Goal: Task Accomplishment & Management: Complete application form

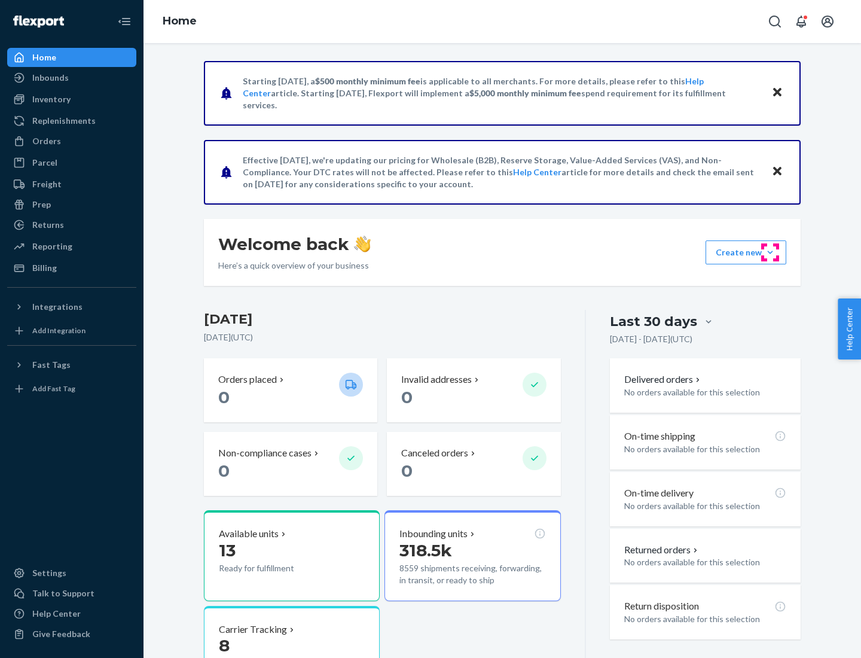
click at [770, 252] on button "Create new Create new inbound Create new order Create new product" at bounding box center [746, 252] width 81 height 24
click at [72, 78] on div "Inbounds" at bounding box center [71, 77] width 127 height 17
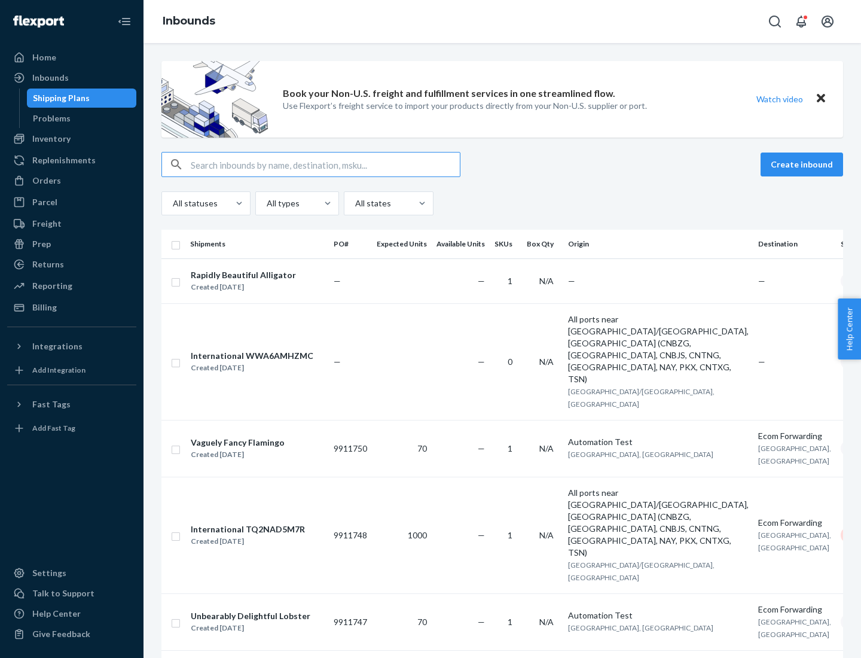
click at [804, 164] on button "Create inbound" at bounding box center [802, 164] width 83 height 24
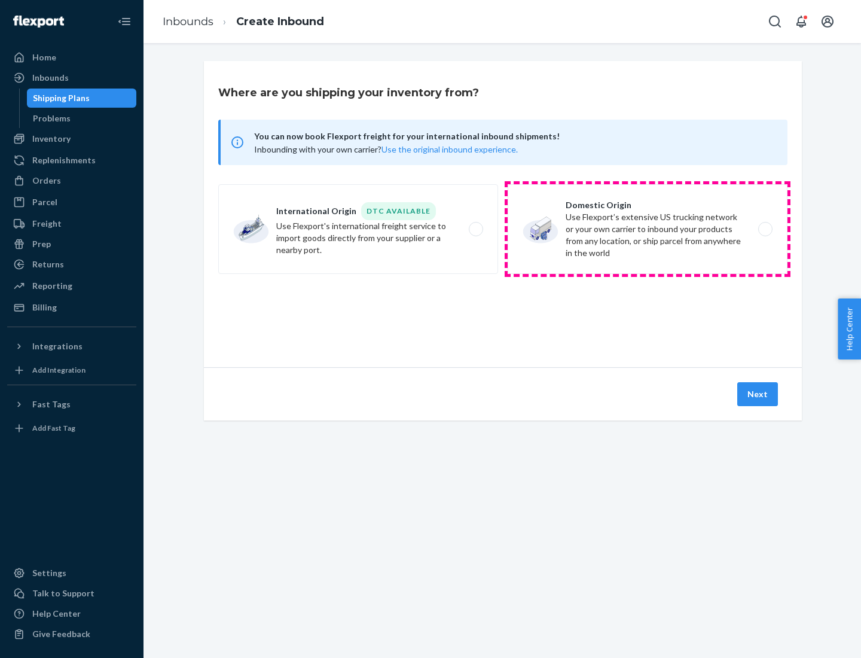
click at [648, 229] on label "Domestic Origin Use Flexport’s extensive US trucking network or your own carrie…" at bounding box center [648, 229] width 280 height 90
click at [765, 229] on input "Domestic Origin Use Flexport’s extensive US trucking network or your own carrie…" at bounding box center [769, 229] width 8 height 8
radio input "true"
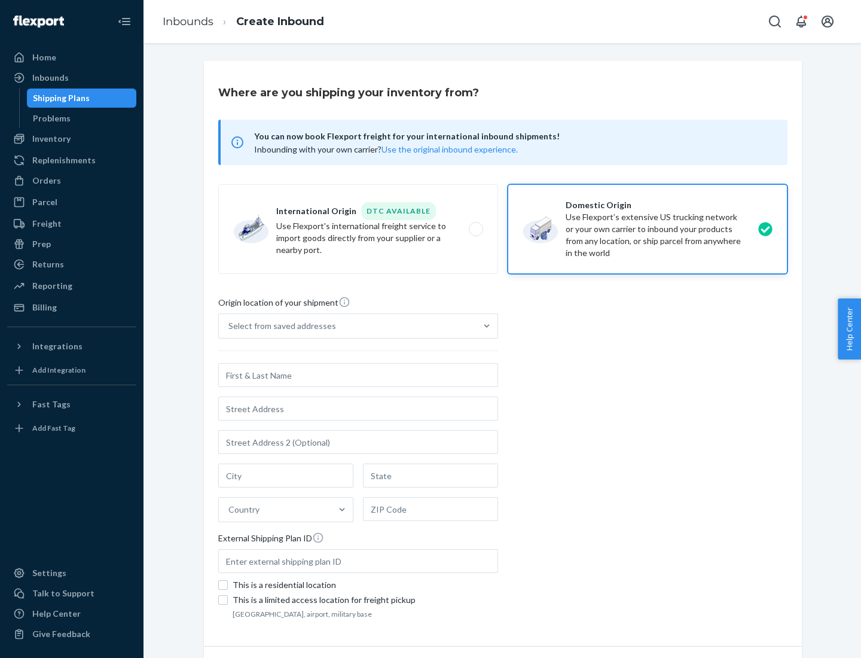
click at [279, 326] on div "Select from saved addresses" at bounding box center [282, 326] width 108 height 12
click at [230, 326] on input "Select from saved addresses" at bounding box center [228, 326] width 1 height 12
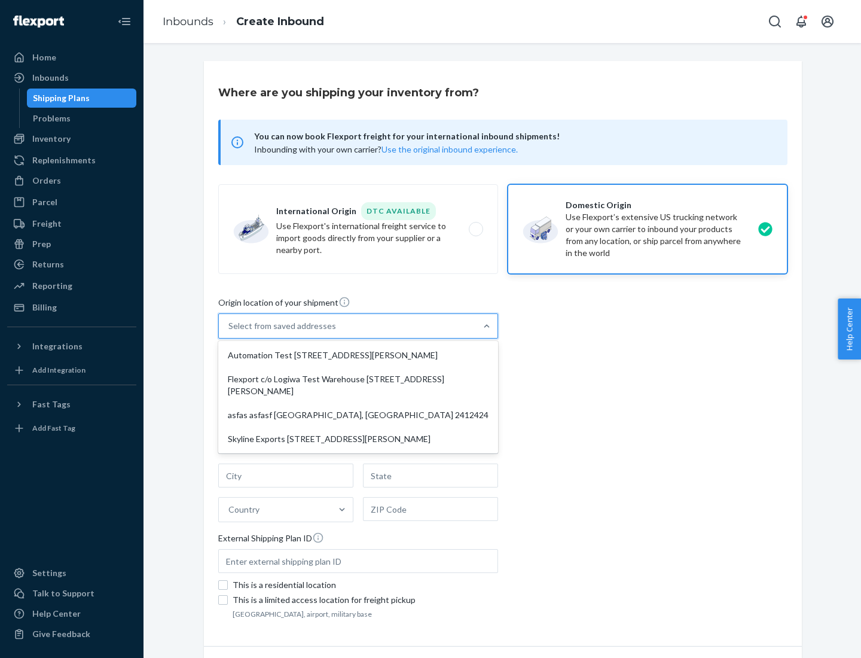
scroll to position [5, 0]
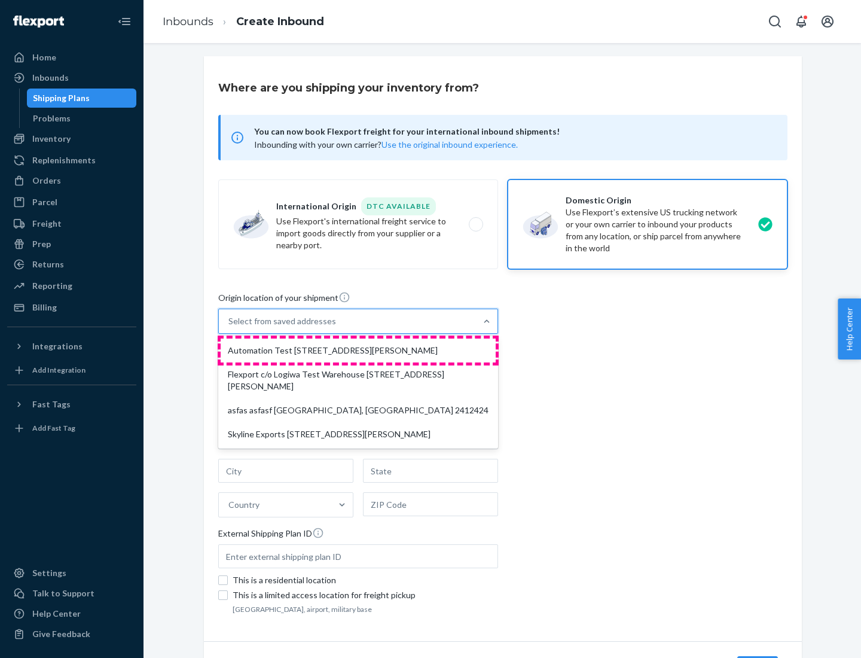
click at [358, 350] on div "Automation Test [STREET_ADDRESS][PERSON_NAME]" at bounding box center [358, 350] width 275 height 24
click at [230, 327] on input "option Automation Test [STREET_ADDRESS][PERSON_NAME] focused, 1 of 4. 4 results…" at bounding box center [228, 321] width 1 height 12
type input "Automation Test"
type input "[STREET_ADDRESS][PERSON_NAME]"
type input "9th Floor"
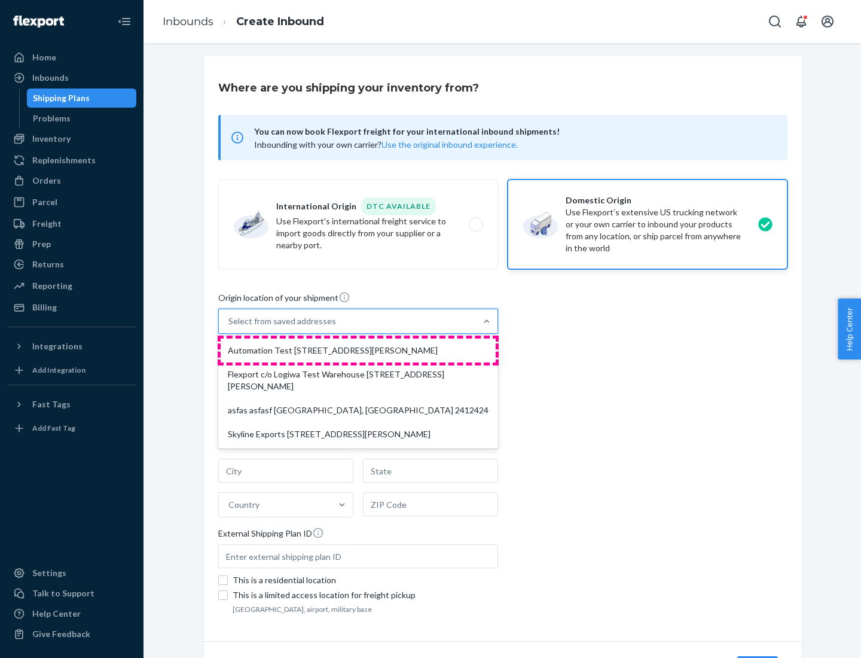
type input "[GEOGRAPHIC_DATA]"
type input "CA"
type input "94104"
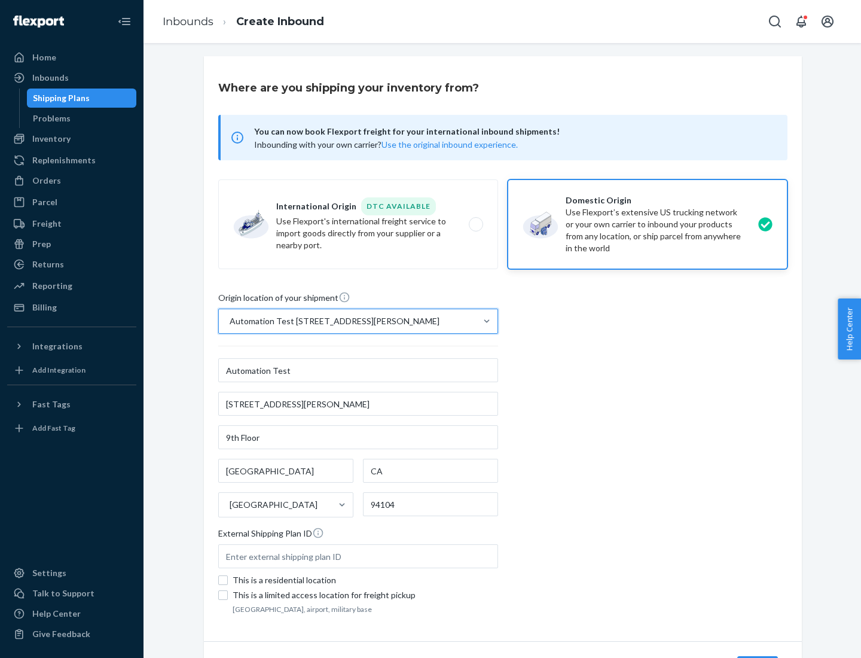
scroll to position [70, 0]
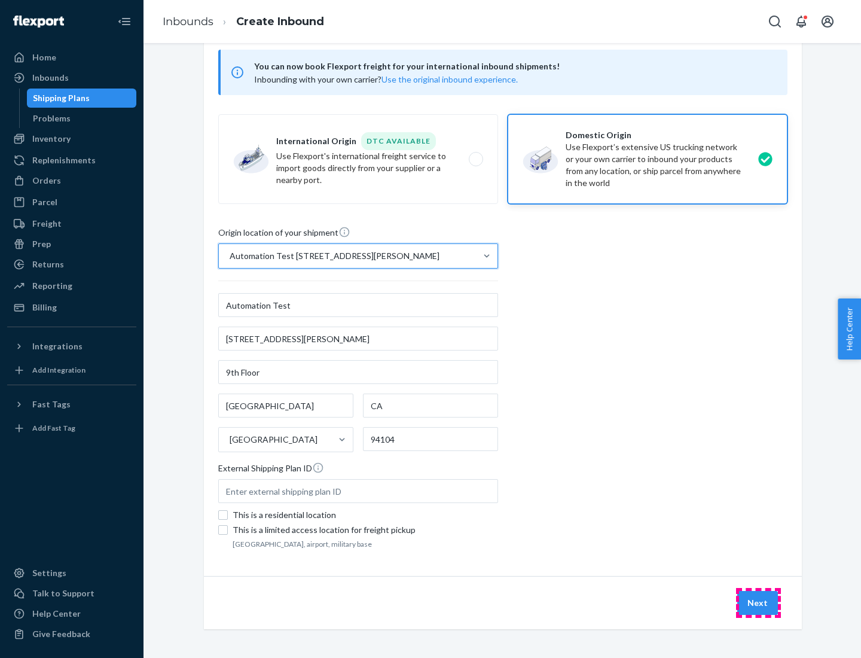
click at [758, 603] on button "Next" at bounding box center [757, 603] width 41 height 24
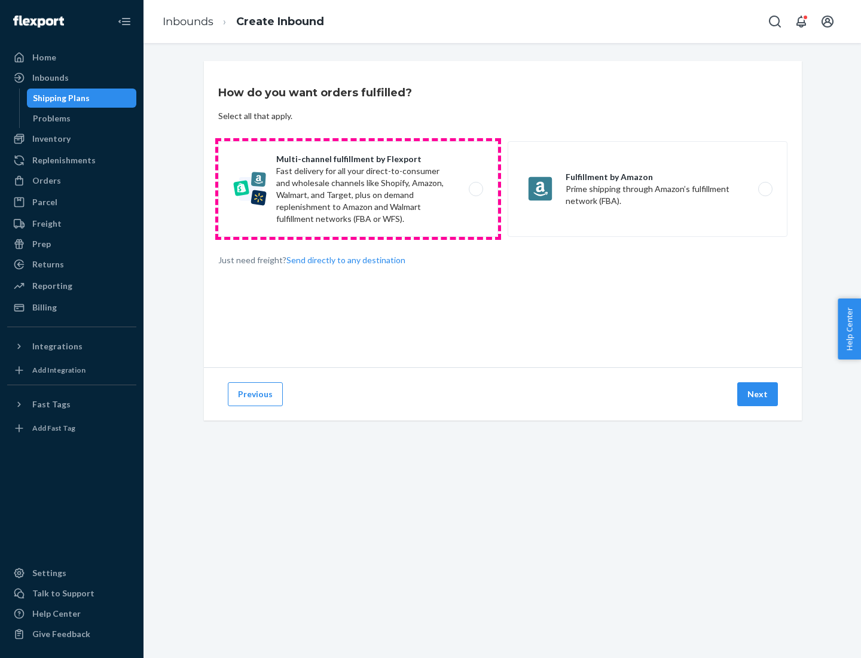
click at [358, 189] on label "Multi-channel fulfillment by Flexport Fast delivery for all your direct-to-cons…" at bounding box center [358, 189] width 280 height 96
click at [475, 189] on input "Multi-channel fulfillment by Flexport Fast delivery for all your direct-to-cons…" at bounding box center [479, 189] width 8 height 8
radio input "true"
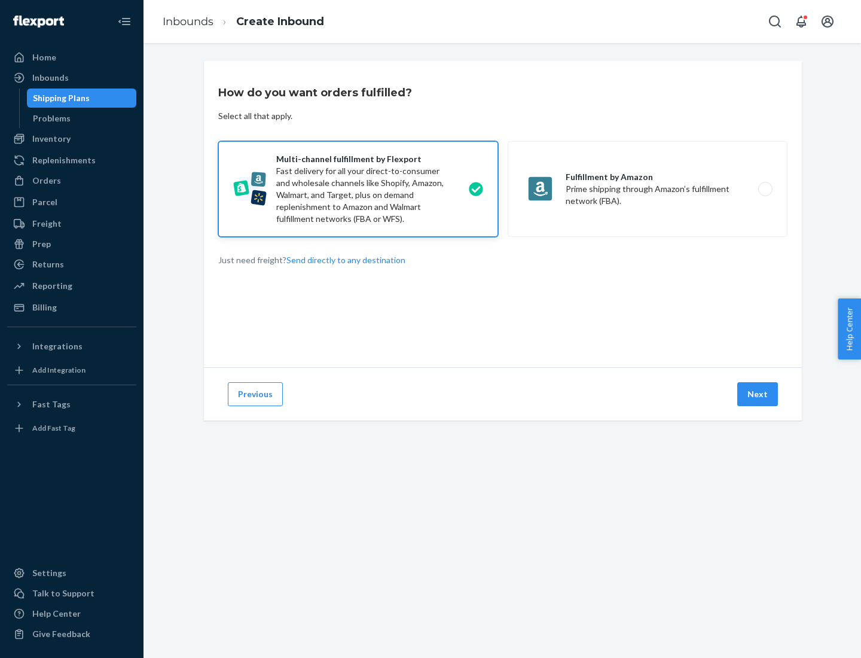
click at [758, 394] on button "Next" at bounding box center [757, 394] width 41 height 24
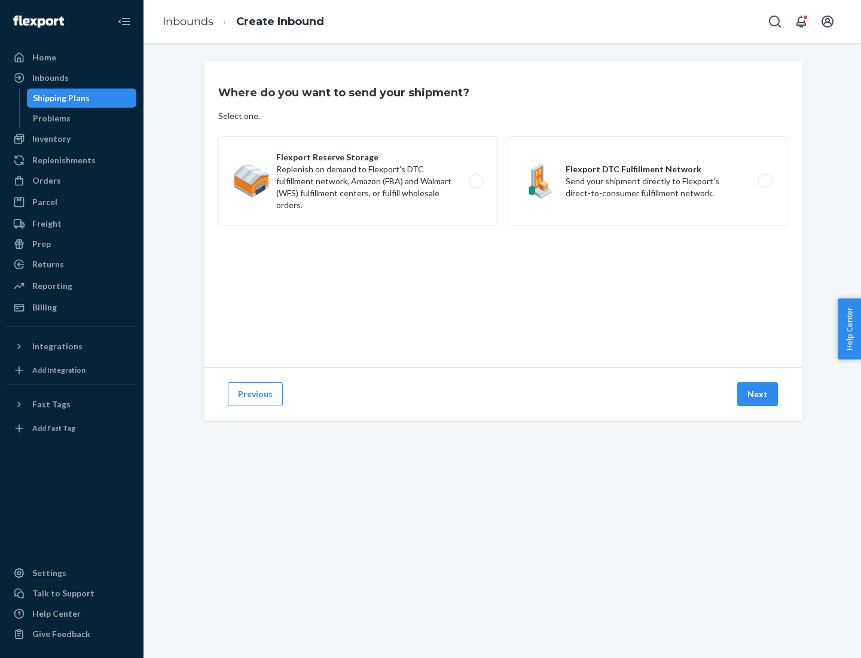
click at [648, 181] on label "Flexport DTC Fulfillment Network Send your shipment directly to Flexport's dire…" at bounding box center [648, 181] width 280 height 90
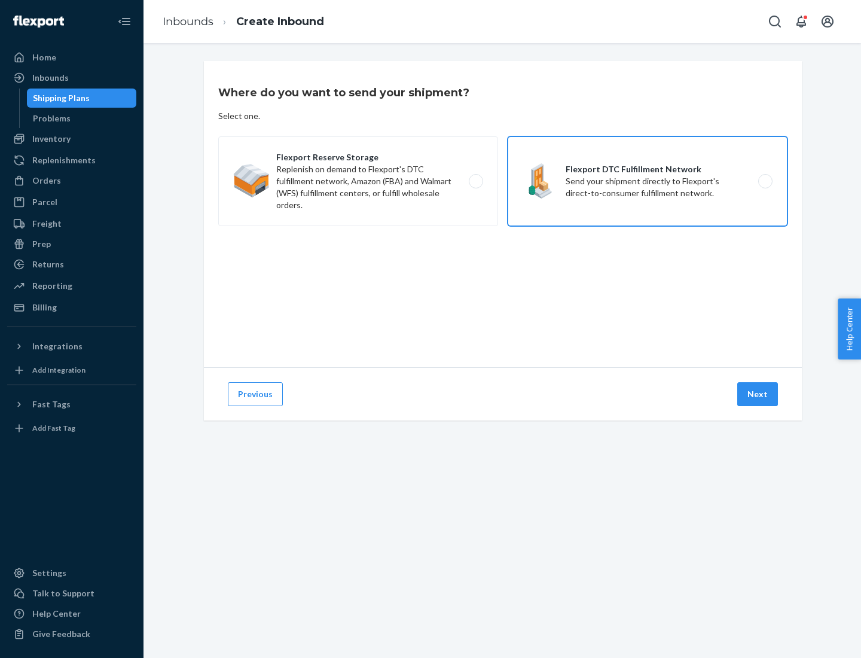
click at [765, 181] on input "Flexport DTC Fulfillment Network Send your shipment directly to Flexport's dire…" at bounding box center [769, 182] width 8 height 8
radio input "true"
click at [758, 394] on button "Next" at bounding box center [757, 394] width 41 height 24
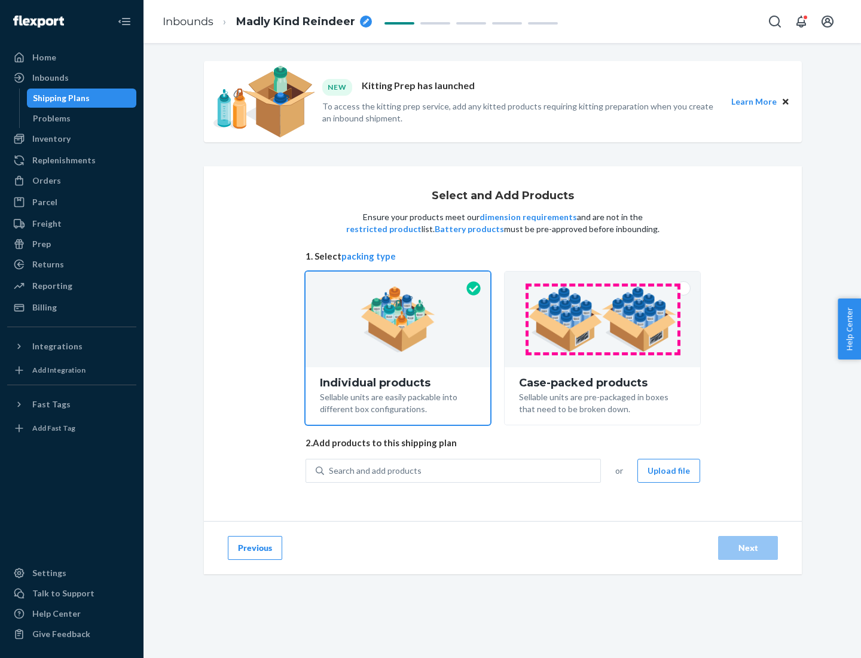
click at [603, 319] on img at bounding box center [602, 319] width 149 height 66
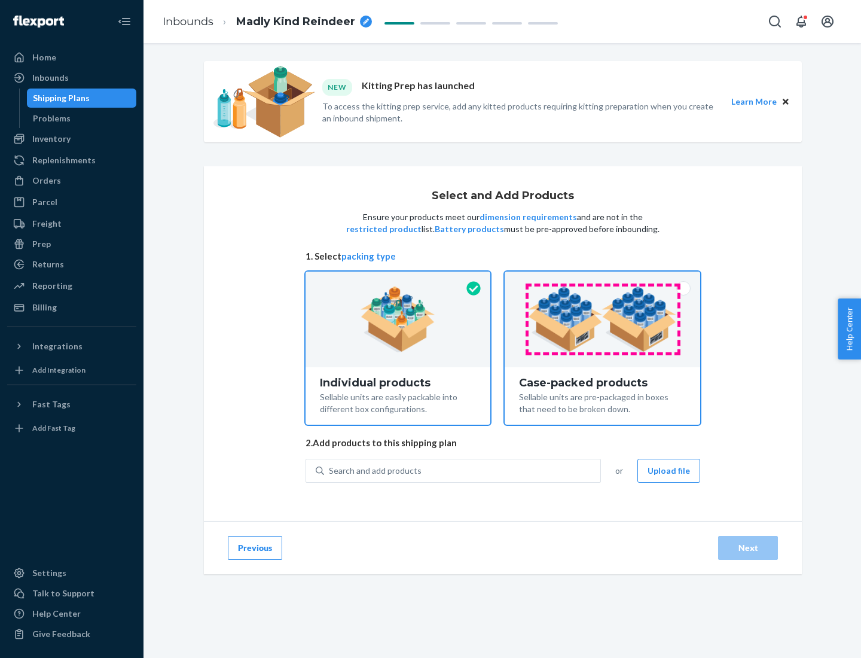
click at [603, 279] on input "Case-packed products Sellable units are pre-packaged in boxes that need to be b…" at bounding box center [603, 275] width 8 height 8
radio input "true"
radio input "false"
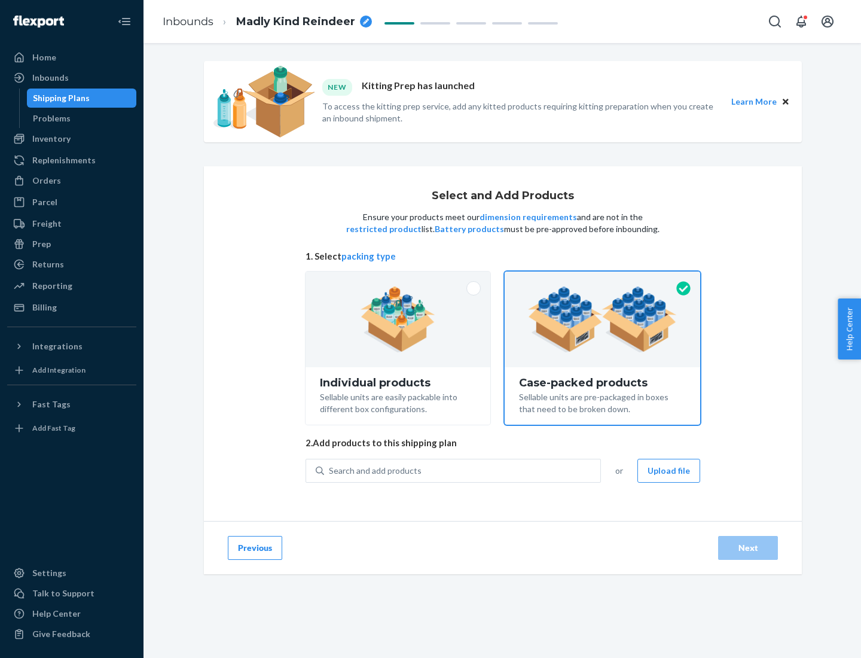
click at [463, 470] on div "Search and add products" at bounding box center [462, 471] width 276 height 22
click at [330, 470] on input "Search and add products" at bounding box center [329, 471] width 1 height 12
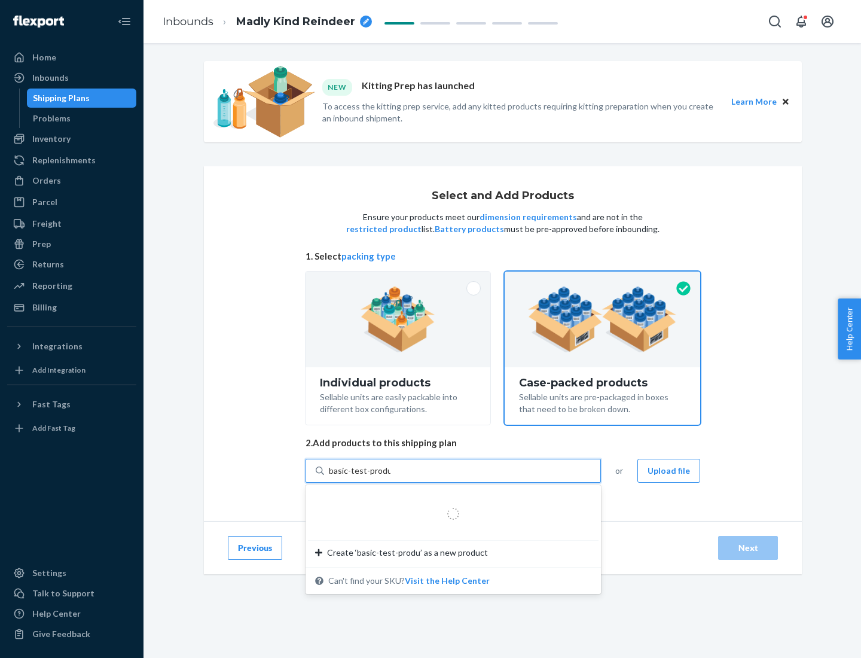
type input "basic-test-product-1"
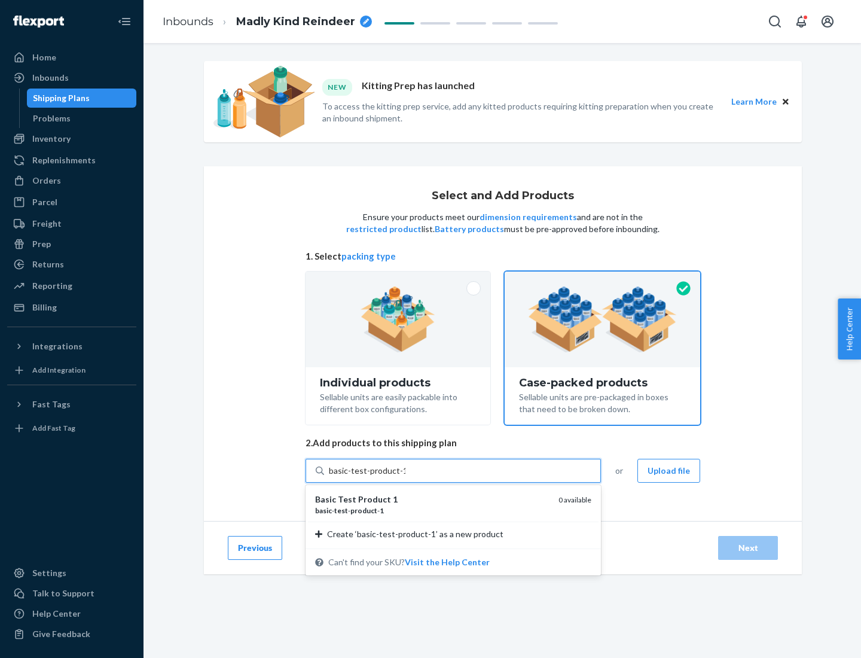
click at [432, 510] on div "basic - test - product - 1" at bounding box center [432, 510] width 234 height 10
click at [405, 477] on input "basic-test-product-1" at bounding box center [367, 471] width 77 height 12
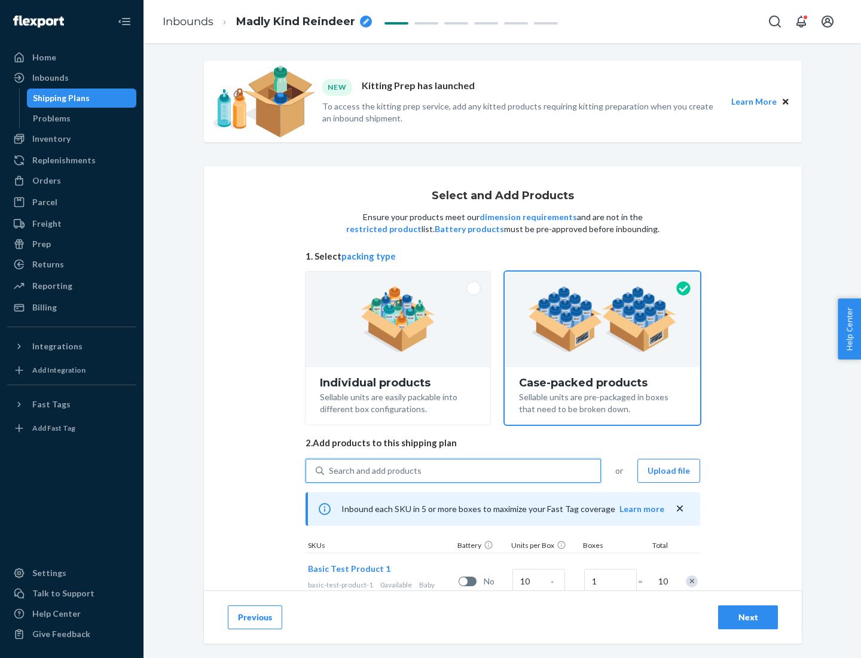
scroll to position [43, 0]
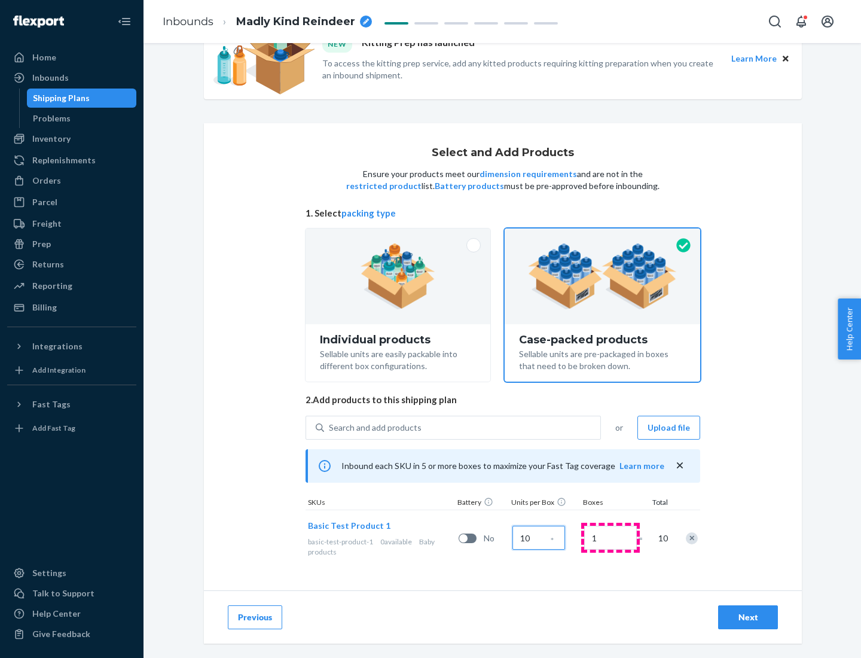
type input "10"
type input "7"
click at [748, 617] on div "Next" at bounding box center [747, 617] width 39 height 12
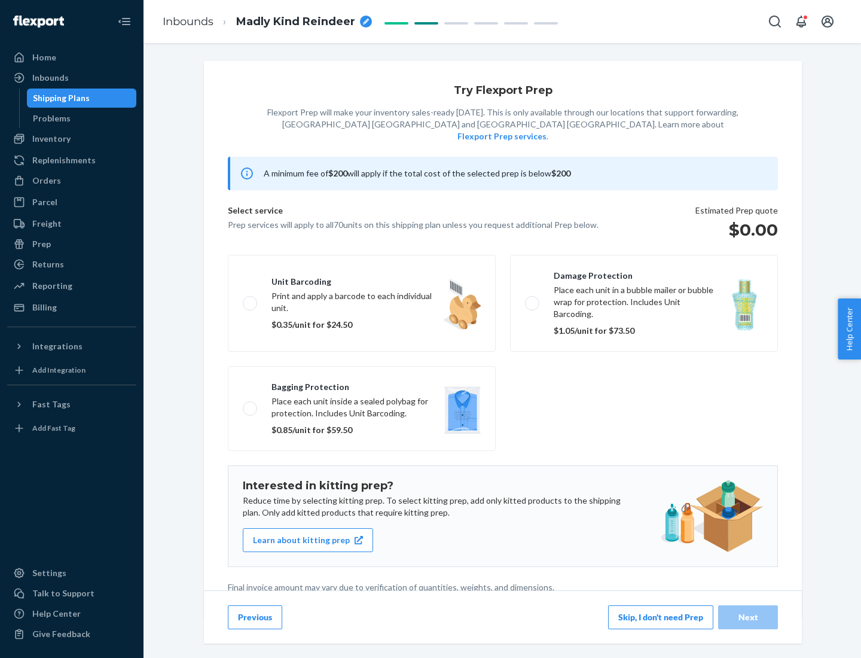
scroll to position [3, 0]
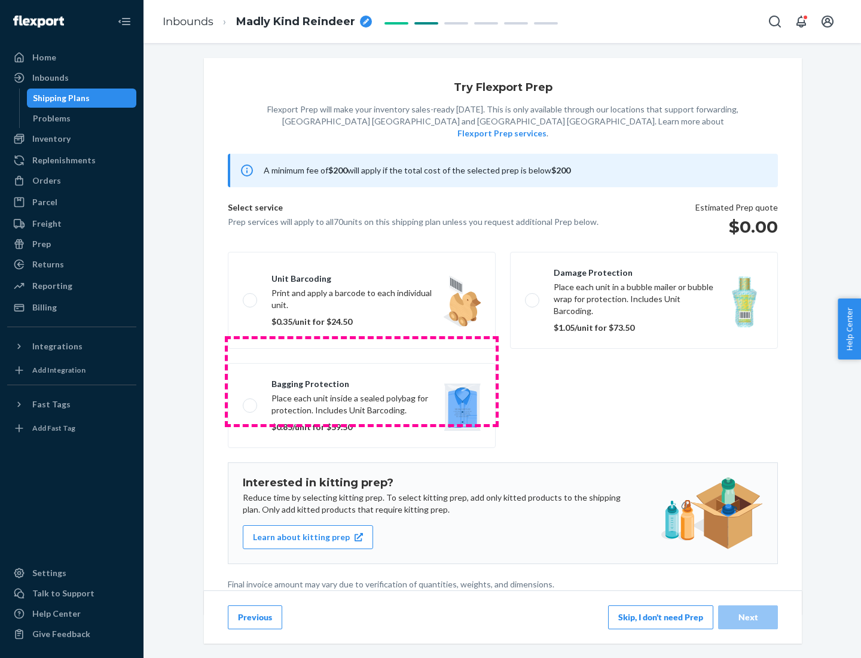
click at [362, 381] on label "Bagging protection Place each unit inside a sealed polybag for protection. Incl…" at bounding box center [362, 405] width 268 height 85
click at [251, 401] on input "Bagging protection Place each unit inside a sealed polybag for protection. Incl…" at bounding box center [247, 405] width 8 height 8
checkbox input "true"
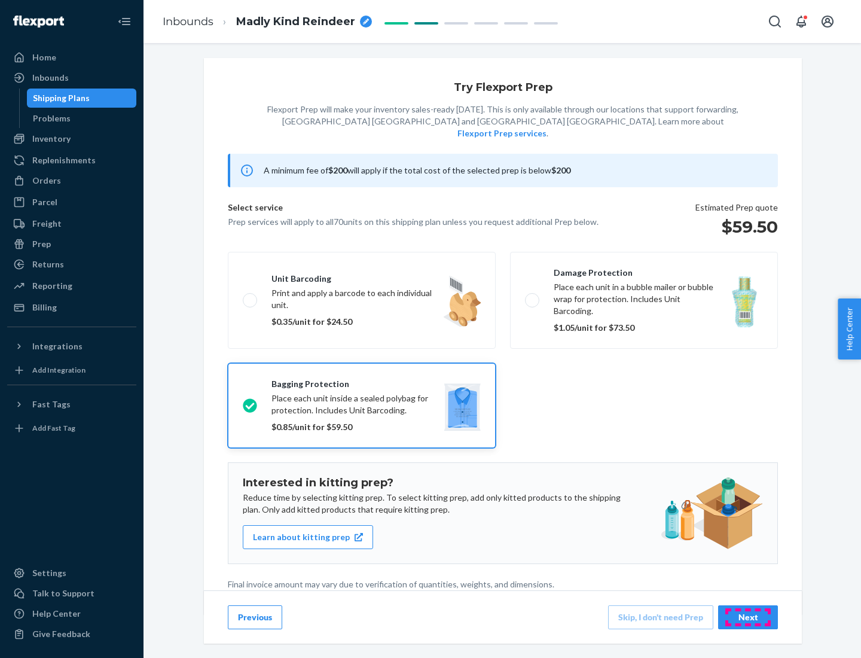
click at [748, 616] on div "Next" at bounding box center [747, 617] width 39 height 12
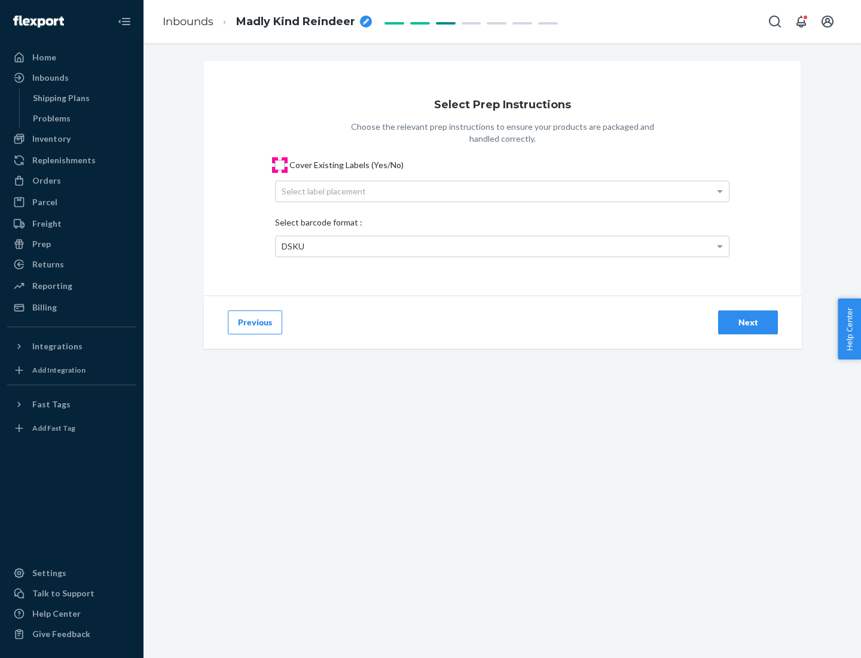
click at [280, 164] on input "Cover Existing Labels (Yes/No)" at bounding box center [280, 165] width 10 height 10
checkbox input "true"
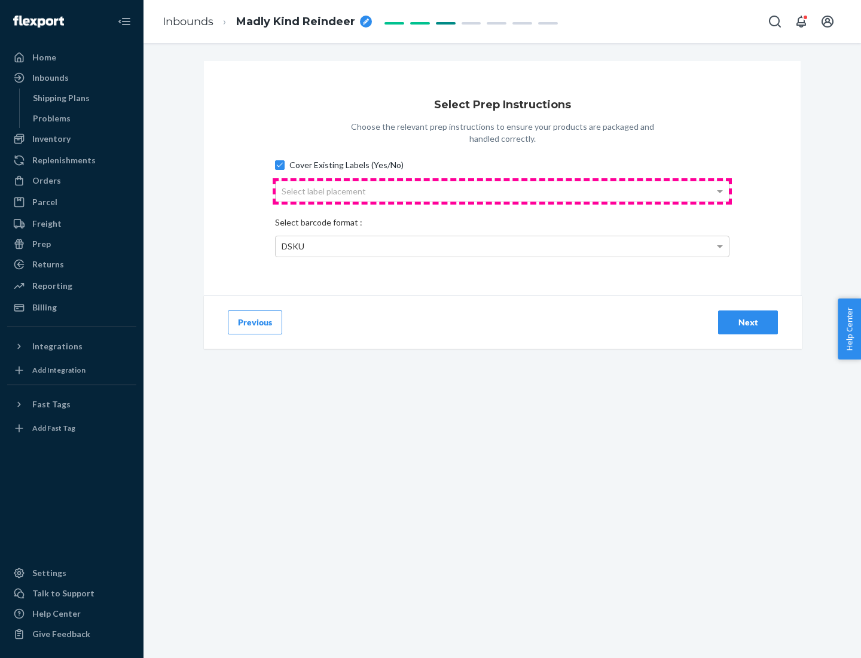
click at [502, 191] on div "Select label placement" at bounding box center [502, 191] width 453 height 20
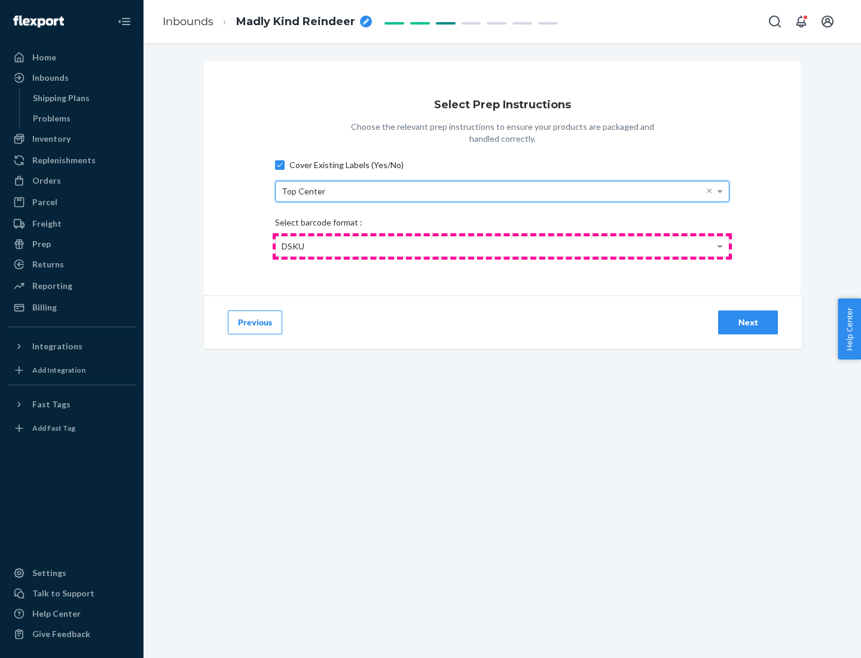
click at [502, 246] on div "DSKU" at bounding box center [502, 246] width 453 height 20
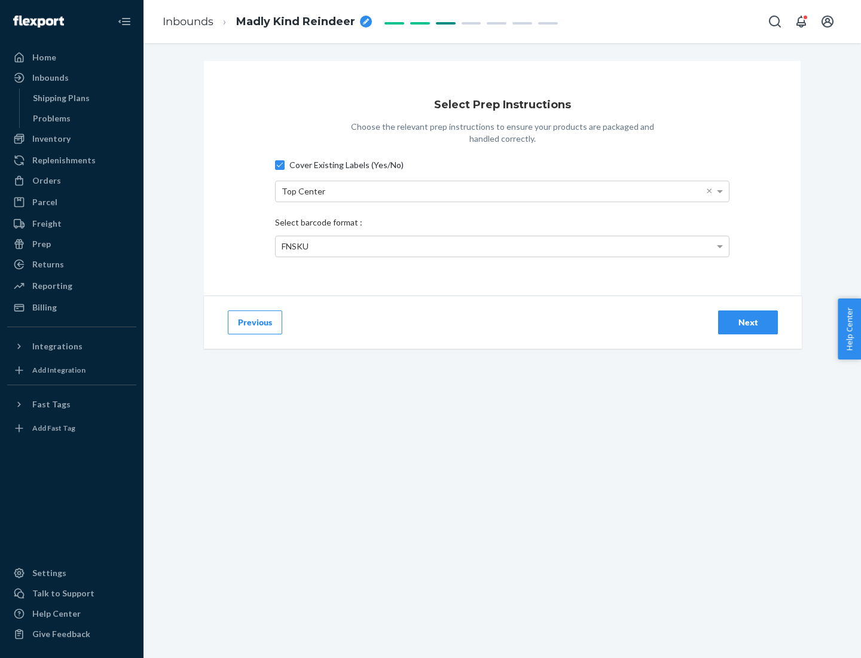
click at [748, 322] on div "Next" at bounding box center [747, 322] width 39 height 12
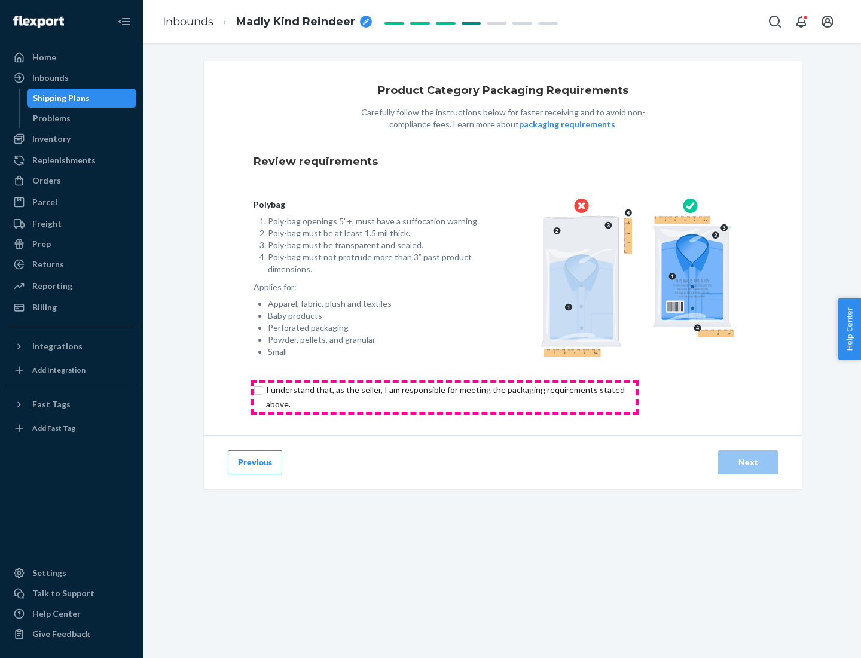
click at [444, 396] on input "checkbox" at bounding box center [453, 397] width 398 height 29
checkbox input "true"
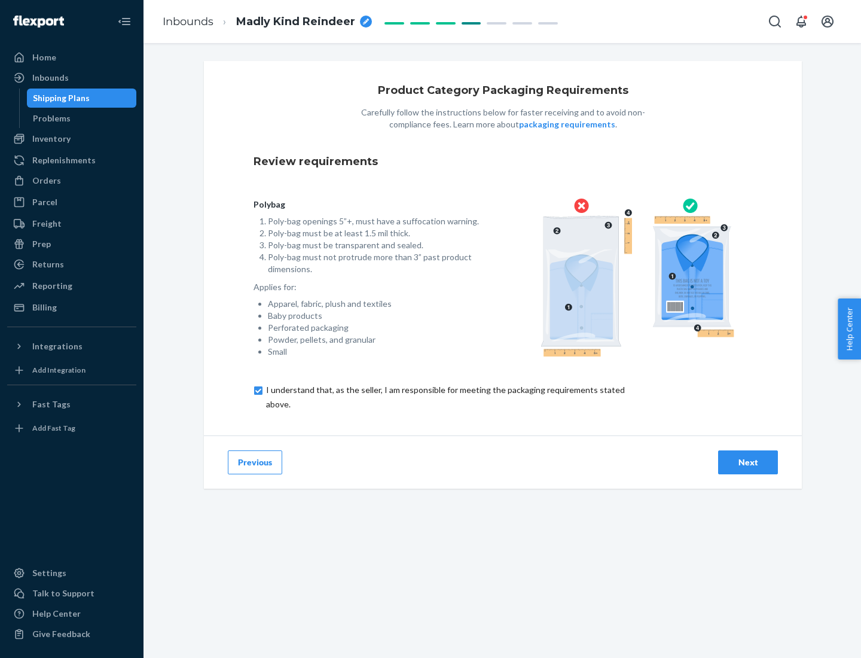
click at [748, 462] on div "Next" at bounding box center [747, 462] width 39 height 12
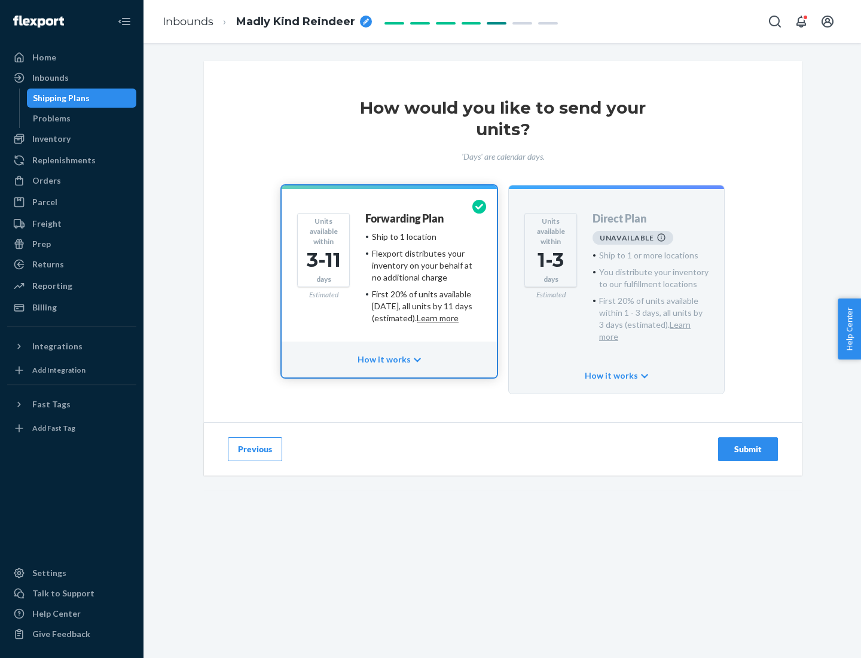
click at [405, 218] on h4 "Forwarding Plan" at bounding box center [404, 219] width 78 height 12
click at [748, 443] on div "Submit" at bounding box center [747, 449] width 39 height 12
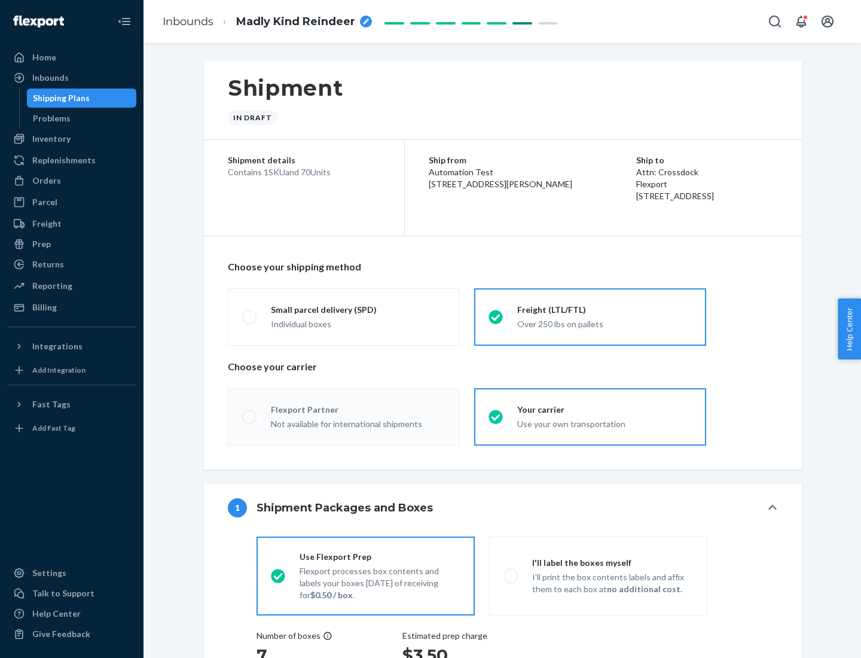
radio input "true"
radio input "false"
radio input "true"
radio input "false"
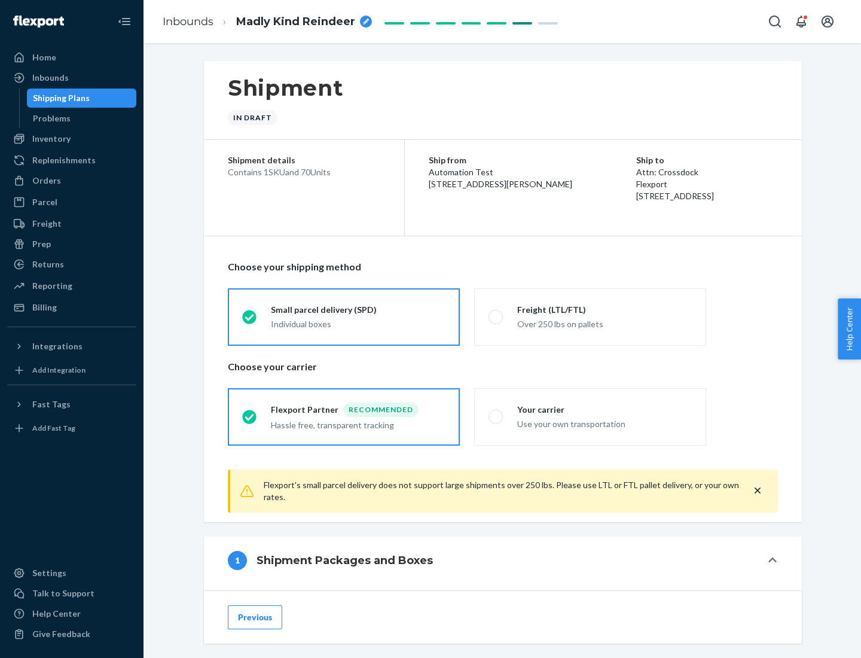
click at [590, 316] on div "Over 250 lbs on pallets" at bounding box center [604, 323] width 175 height 14
click at [496, 316] on input "Freight (LTL/FTL) Over 250 lbs on pallets" at bounding box center [493, 317] width 8 height 8
radio input "true"
radio input "false"
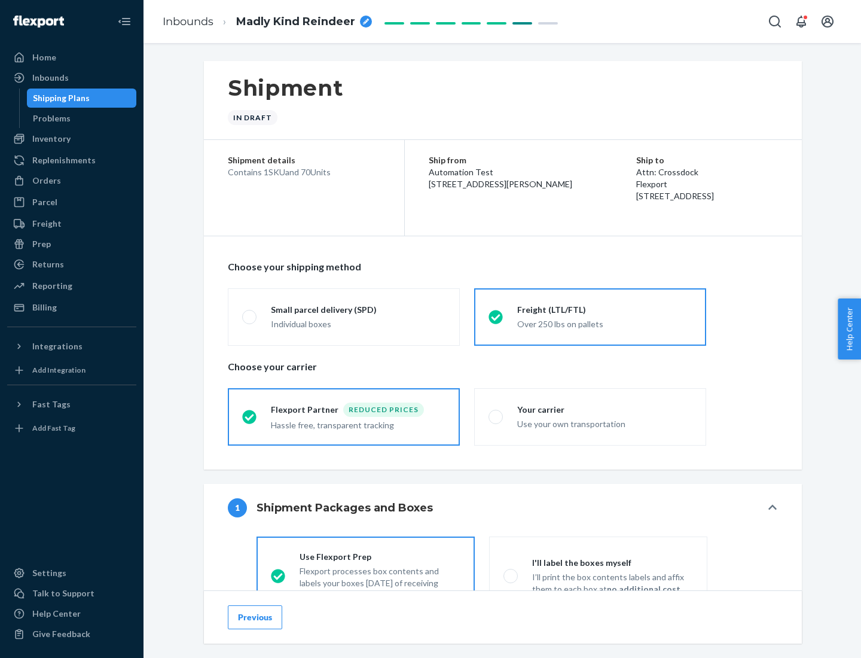
scroll to position [66, 0]
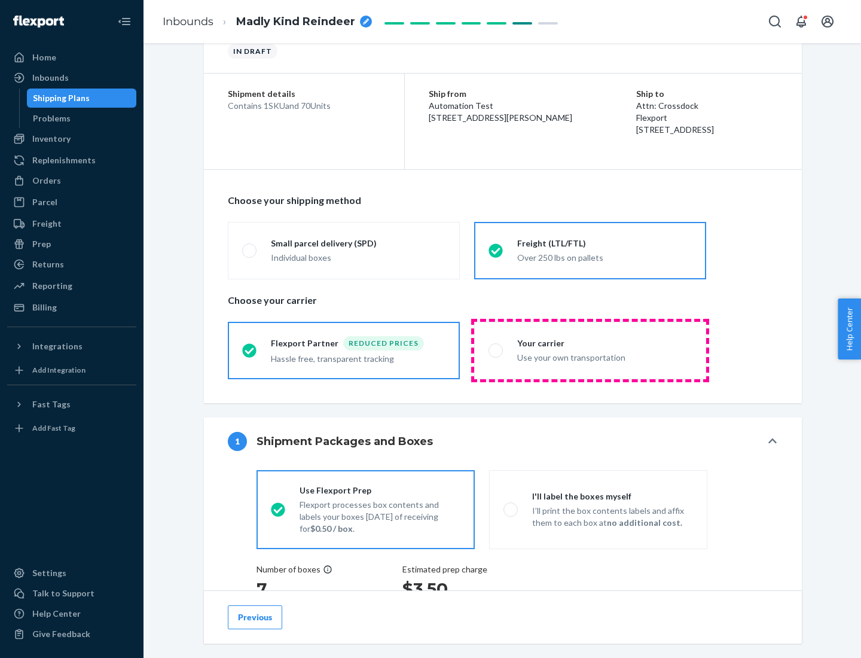
click at [590, 350] on div "Use your own transportation" at bounding box center [604, 356] width 175 height 14
click at [496, 350] on input "Your carrier Use your own transportation" at bounding box center [493, 350] width 8 height 8
radio input "true"
radio input "false"
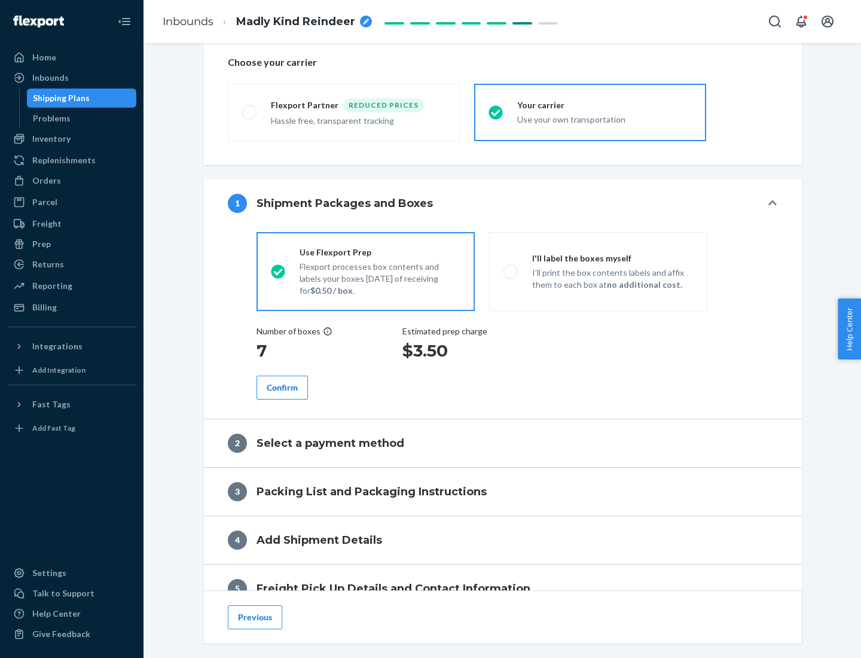
scroll to position [225, 0]
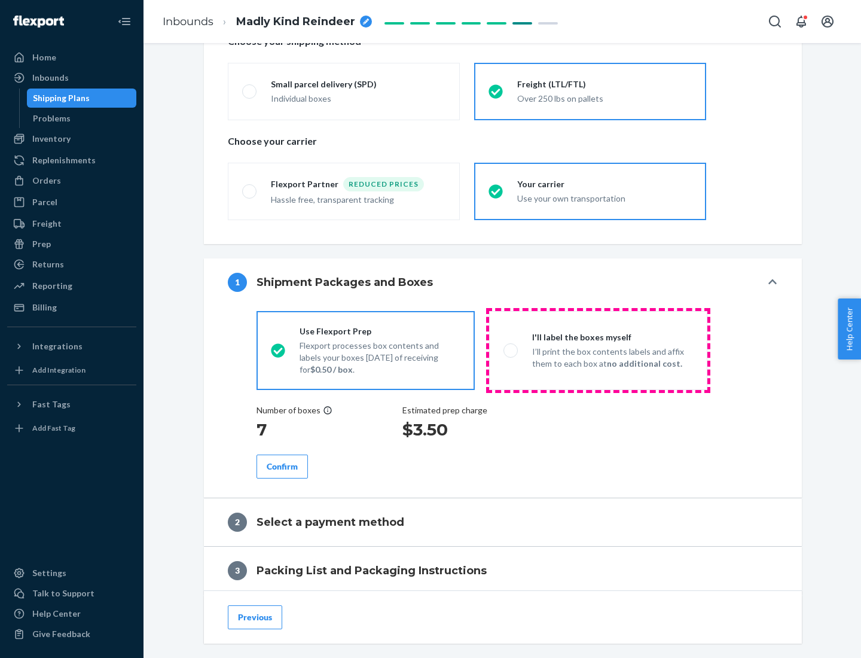
click at [598, 350] on p "I’ll print the box contents labels and affix them to each box at no additional …" at bounding box center [612, 358] width 161 height 24
click at [511, 350] on input "I'll label the boxes myself I’ll print the box contents labels and affix them t…" at bounding box center [507, 350] width 8 height 8
radio input "true"
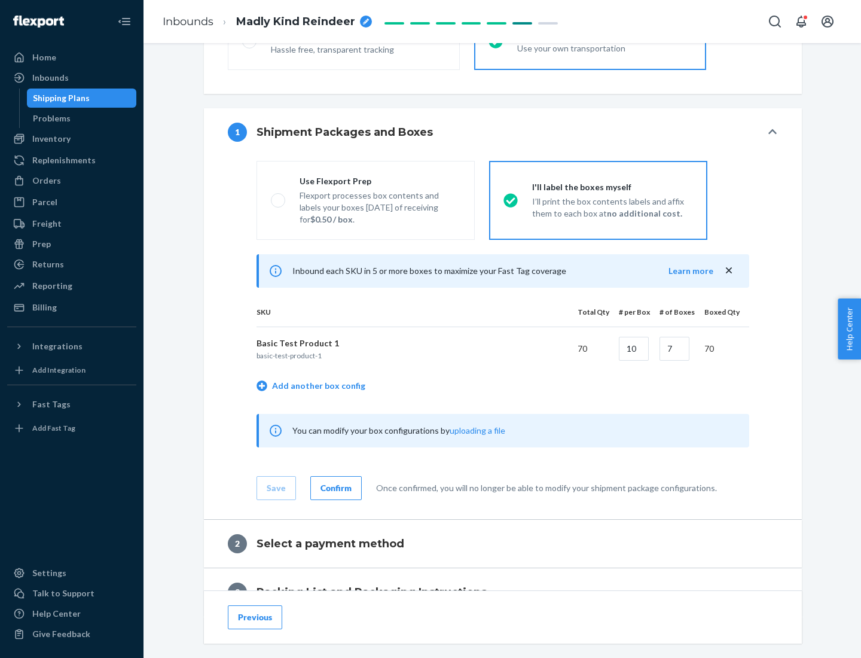
scroll to position [206, 0]
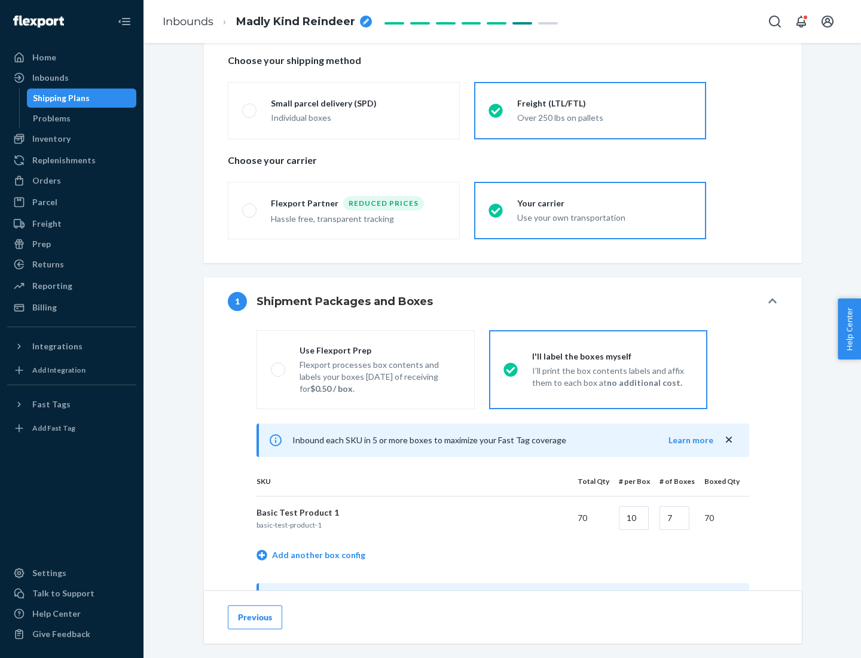
click at [380, 350] on div "Use Flexport Prep" at bounding box center [380, 350] width 161 height 12
click at [279, 365] on input "Use Flexport Prep Flexport processes box contents and labels your boxes [DATE] …" at bounding box center [275, 369] width 8 height 8
radio input "true"
radio input "false"
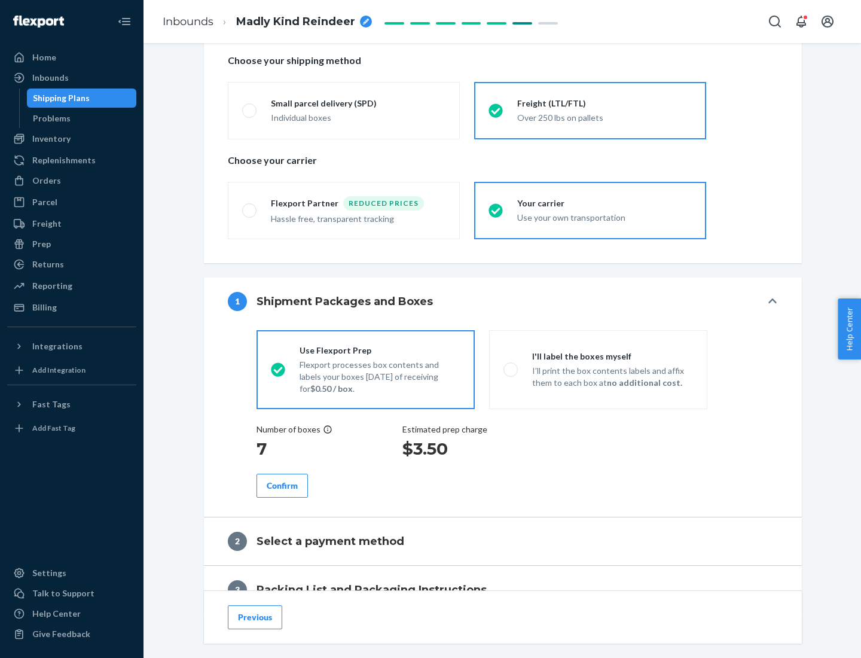
scroll to position [341, 0]
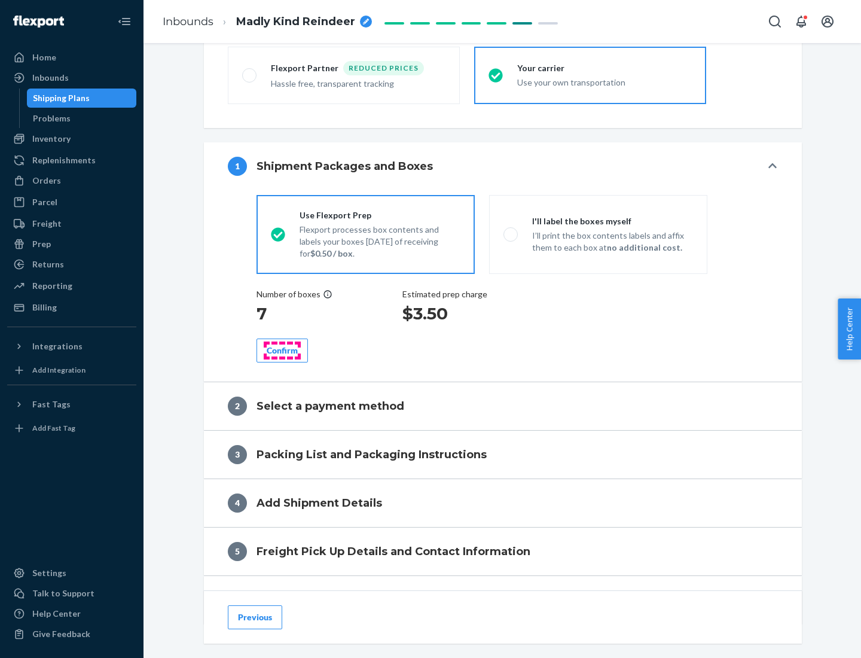
click at [282, 350] on div "Confirm" at bounding box center [282, 350] width 31 height 12
radio input "false"
